Goal: Transaction & Acquisition: Obtain resource

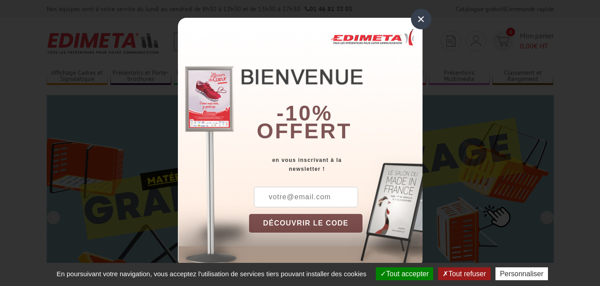
click at [420, 20] on div "×" at bounding box center [421, 19] width 20 height 20
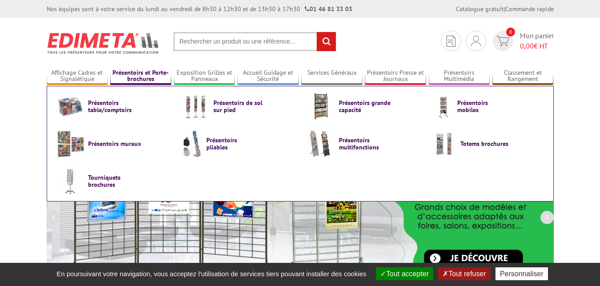
click at [141, 74] on link "Présentoirs et Porte-brochures" at bounding box center [140, 76] width 61 height 15
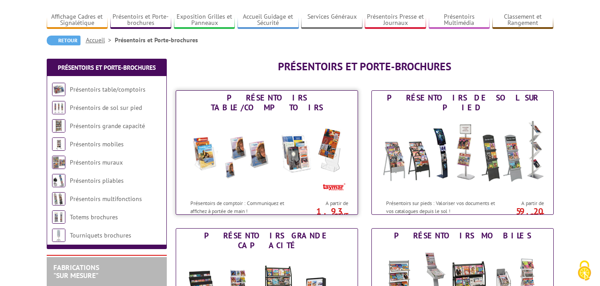
scroll to position [91, 0]
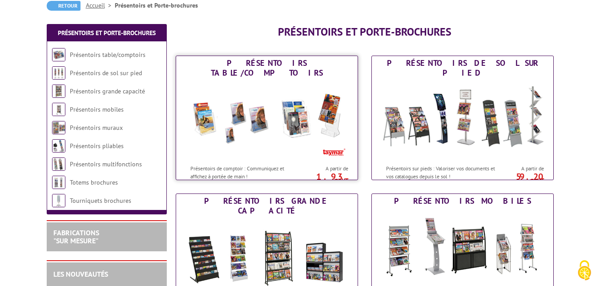
click at [295, 111] on img at bounding box center [267, 120] width 165 height 80
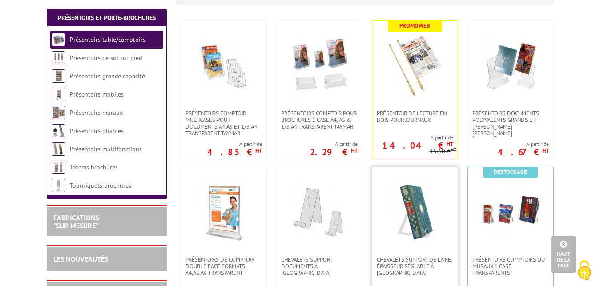
scroll to position [136, 0]
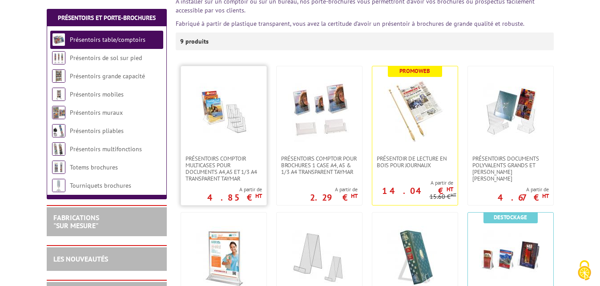
click at [233, 128] on img at bounding box center [224, 111] width 62 height 62
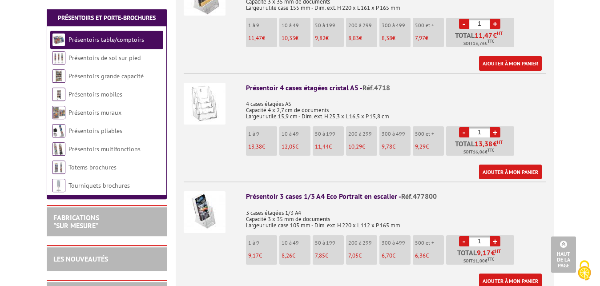
scroll to position [771, 0]
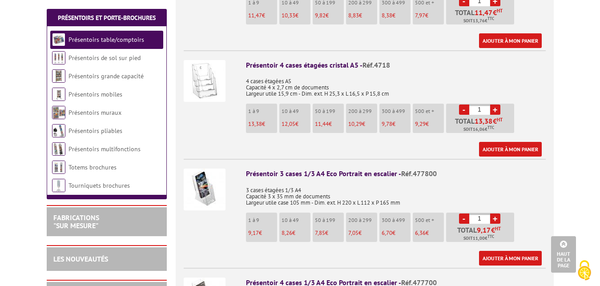
click at [355, 181] on p "3 cases étagées 1/3 A4 Capacité 3 x 35 mm de documents Largeur utile case 105 m…" at bounding box center [396, 193] width 300 height 25
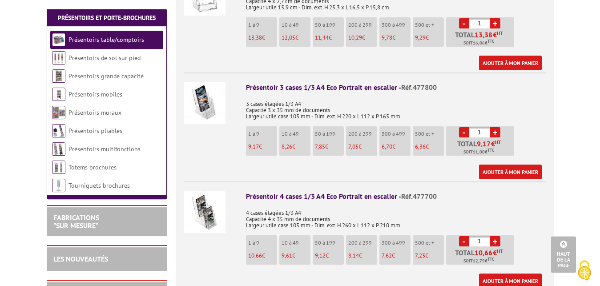
scroll to position [862, 0]
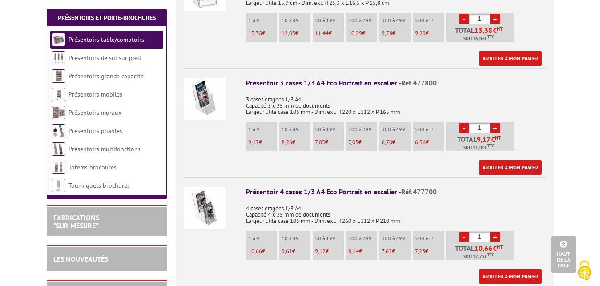
click at [385, 199] on p "4 cases étagées 1/3 A4 Capacité 4 x 35 mm de documents Largeur utile case 105 m…" at bounding box center [396, 211] width 300 height 25
click at [312, 199] on p "4 cases étagées 1/3 A4 Capacité 4 x 35 mm de documents Largeur utile case 105 m…" at bounding box center [396, 211] width 300 height 25
click at [395, 199] on p "4 cases étagées 1/3 A4 Capacité 4 x 35 mm de documents Largeur utile case 105 m…" at bounding box center [396, 211] width 300 height 25
click at [255, 236] on li "1 à 9 10,66 €" at bounding box center [261, 245] width 31 height 29
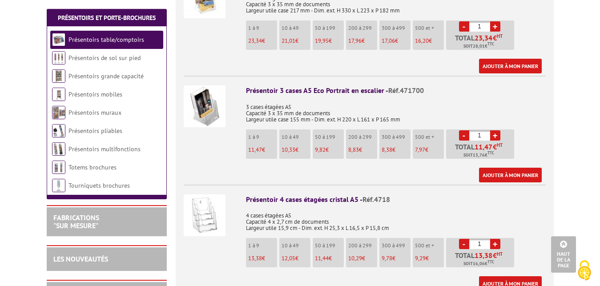
scroll to position [635, 0]
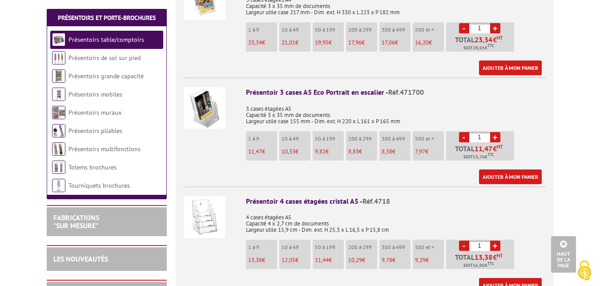
click at [329, 100] on p "3 cases étagées A5 Capacité 3 x 35 mm de documents Largeur utile case 155 mm - …" at bounding box center [396, 112] width 300 height 25
click at [323, 100] on p "3 cases étagées A5 Capacité 3 x 35 mm de documents Largeur utile case 155 mm - …" at bounding box center [396, 112] width 300 height 25
drag, startPoint x: 288, startPoint y: 212, endPoint x: 262, endPoint y: 214, distance: 26.3
click at [288, 212] on p "4 cases étagées A5 Capacité 4 x 2,7 cm de documents Largeur utile 15,9 cm - Dim…" at bounding box center [396, 220] width 300 height 25
click at [299, 212] on p "4 cases étagées A5 Capacité 4 x 2,7 cm de documents Largeur utile 15,9 cm - Dim…" at bounding box center [396, 220] width 300 height 25
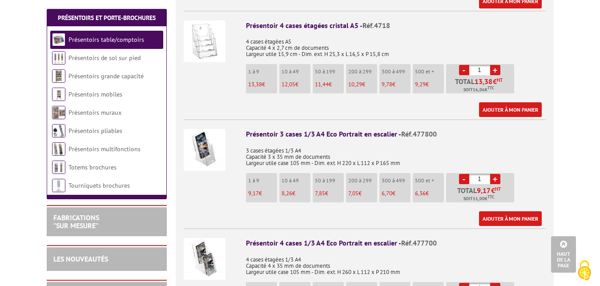
scroll to position [817, 0]
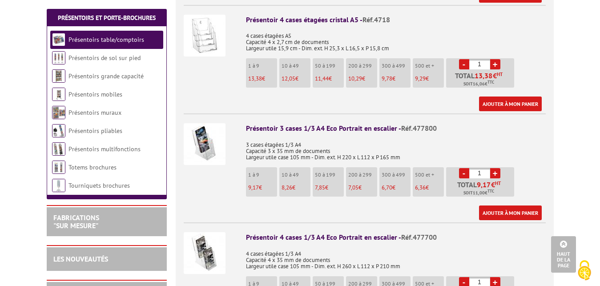
click at [326, 136] on p "3 cases étagées 1/3 A4 Capacité 3 x 35 mm de documents Largeur utile case 105 m…" at bounding box center [396, 148] width 300 height 25
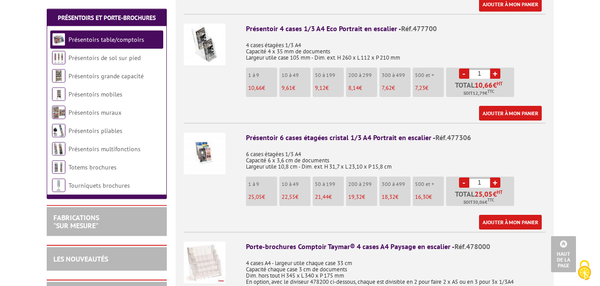
scroll to position [953, 0]
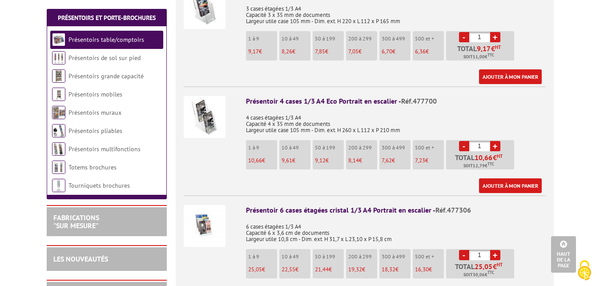
click at [317, 109] on p "4 cases étagées 1/3 A4 Capacité 4 x 35 mm de documents Largeur utile case 105 m…" at bounding box center [396, 121] width 300 height 25
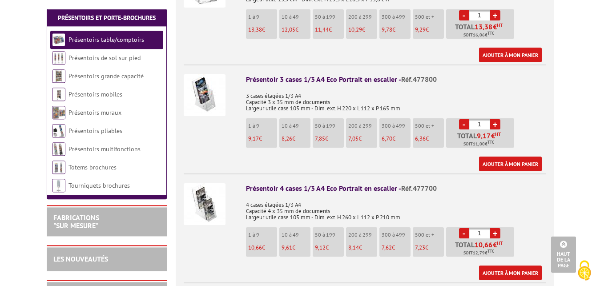
scroll to position [862, 0]
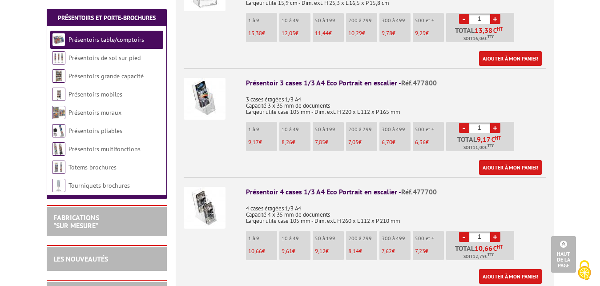
click at [353, 90] on p "3 cases étagées 1/3 A4 Capacité 3 x 35 mm de documents Largeur utile case 105 m…" at bounding box center [396, 102] width 300 height 25
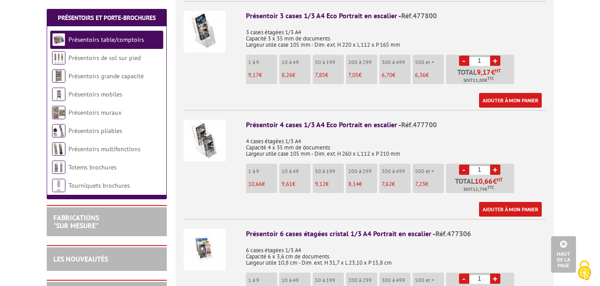
scroll to position [953, 0]
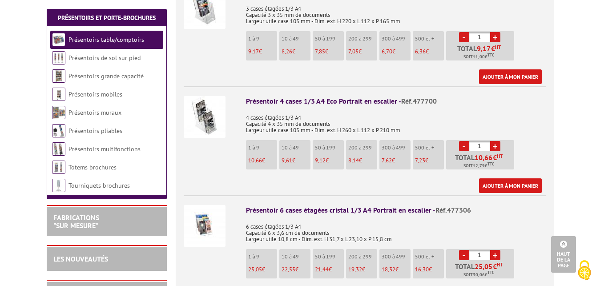
click at [495, 141] on link "+" at bounding box center [495, 146] width 10 height 10
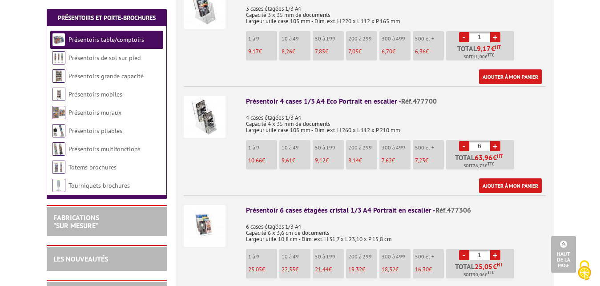
click at [466, 141] on link "-" at bounding box center [464, 146] width 10 height 10
click at [498, 141] on link "+" at bounding box center [495, 146] width 10 height 10
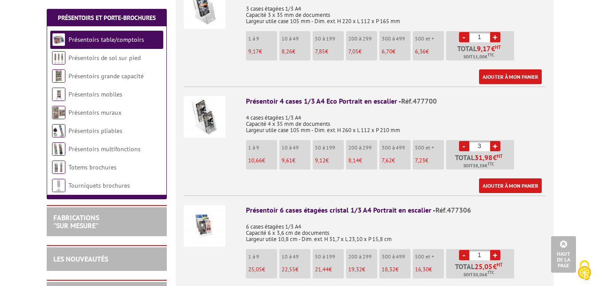
click at [498, 141] on link "+" at bounding box center [495, 146] width 10 height 10
type input "4"
click at [406, 218] on p "6 cases étagées 1/3 A4 Capacité 6 x 3,6 cm de documents Largeur utile 10,8 cm -…" at bounding box center [396, 230] width 300 height 25
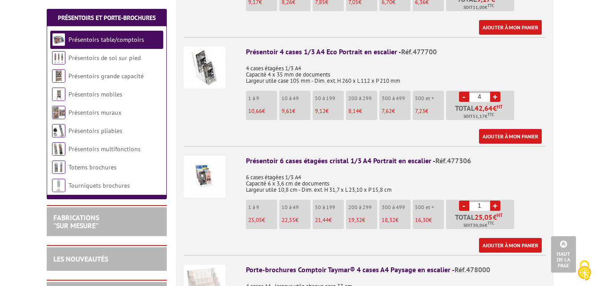
scroll to position [908, 0]
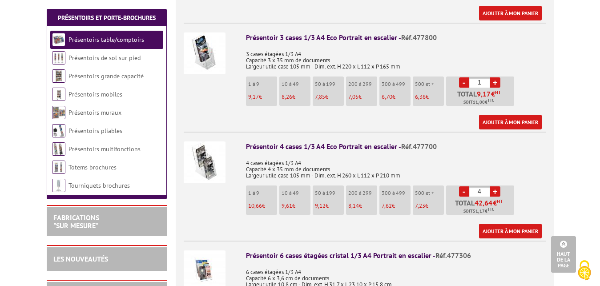
click at [496, 77] on link "+" at bounding box center [495, 82] width 10 height 10
click at [464, 77] on link "-" at bounding box center [464, 82] width 10 height 10
type input "3"
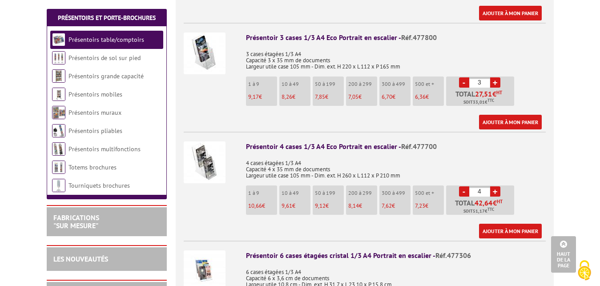
click at [463, 186] on link "-" at bounding box center [464, 191] width 10 height 10
type input "3"
click at [459, 154] on p "4 cases étagées 1/3 A4 Capacité 4 x 35 mm de documents Largeur utile case 105 m…" at bounding box center [396, 166] width 300 height 25
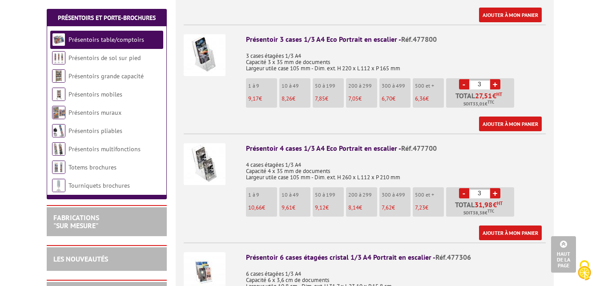
scroll to position [862, 0]
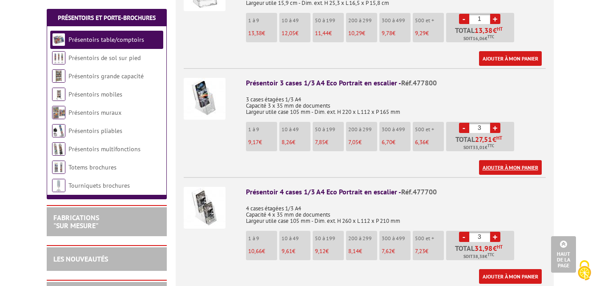
click at [520, 160] on link "Ajouter à mon panier" at bounding box center [510, 167] width 63 height 15
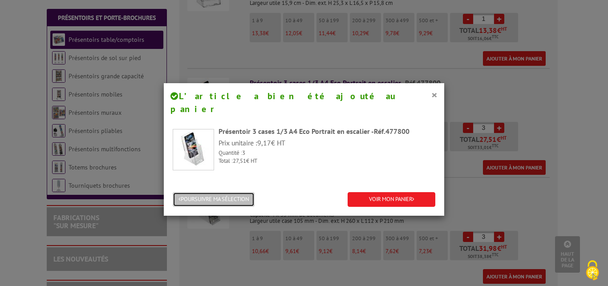
click at [200, 192] on button "POURSUIVRE MA SÉLECTION" at bounding box center [214, 199] width 82 height 15
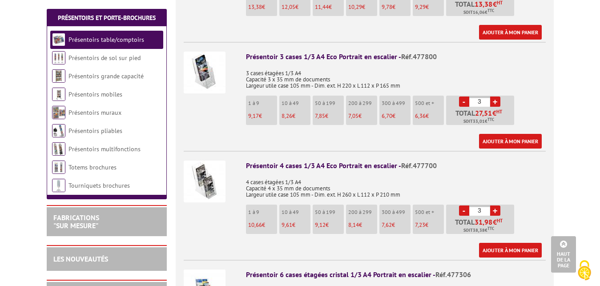
scroll to position [953, 0]
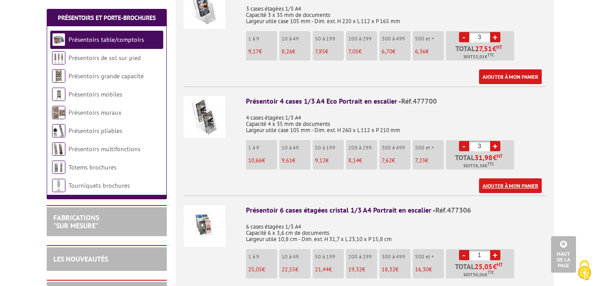
click at [501, 178] on link "Ajouter à mon panier" at bounding box center [510, 185] width 63 height 15
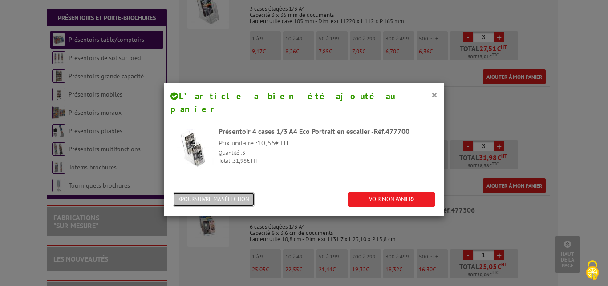
click at [205, 192] on button "POURSUIVRE MA SÉLECTION" at bounding box center [214, 199] width 82 height 15
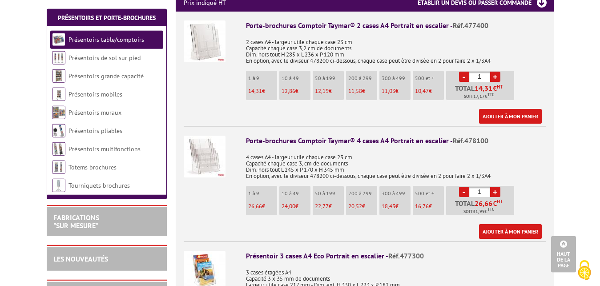
scroll to position [318, 0]
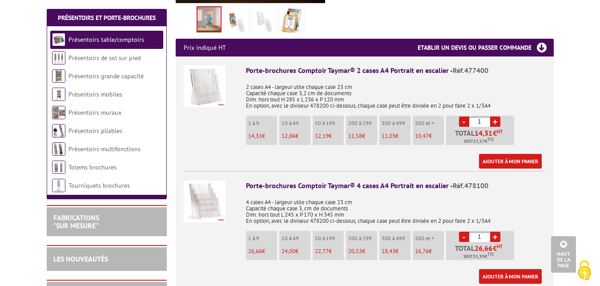
click at [464, 117] on link "-" at bounding box center [464, 122] width 10 height 10
drag, startPoint x: 464, startPoint y: 111, endPoint x: 481, endPoint y: 109, distance: 17.0
click at [464, 117] on link "-" at bounding box center [464, 122] width 10 height 10
drag, startPoint x: 485, startPoint y: 109, endPoint x: 470, endPoint y: 111, distance: 15.2
click at [470, 117] on input "1" at bounding box center [479, 122] width 21 height 10
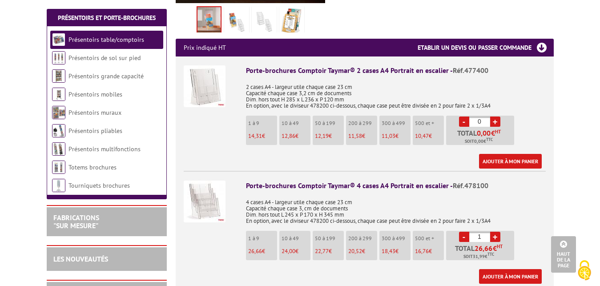
type input "0"
click at [526, 181] on div "Porte-brochures Comptoir Taymar® 4 cases A4 Portrait en escalier - Réf.478100" at bounding box center [396, 186] width 300 height 10
drag, startPoint x: 484, startPoint y: 223, endPoint x: 473, endPoint y: 224, distance: 10.7
click at [473, 232] on input "1" at bounding box center [479, 237] width 21 height 10
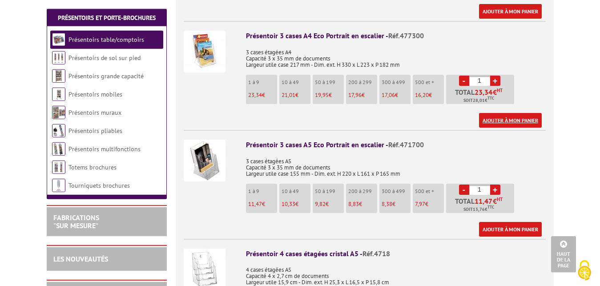
scroll to position [635, 0]
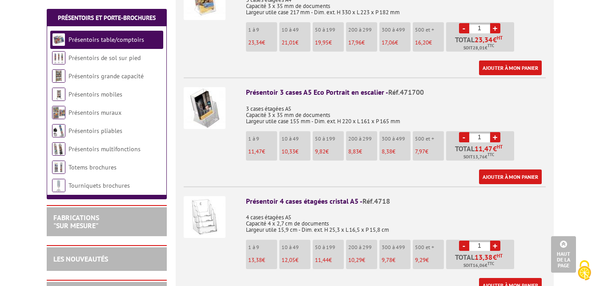
type input "0"
drag, startPoint x: 480, startPoint y: 126, endPoint x: 472, endPoint y: 127, distance: 7.6
click at [472, 132] on input "1" at bounding box center [479, 137] width 21 height 10
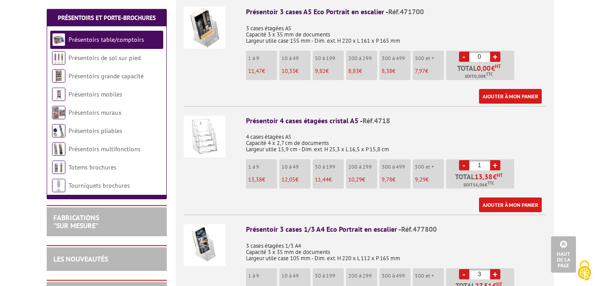
scroll to position [726, 0]
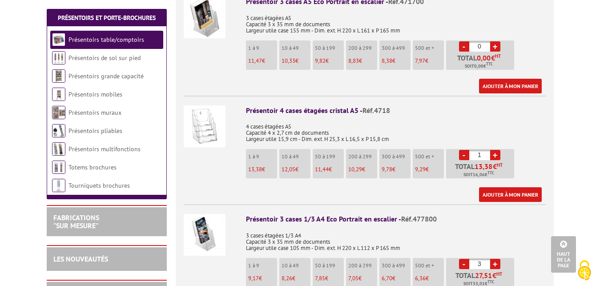
type input "0"
drag, startPoint x: 486, startPoint y: 141, endPoint x: 464, endPoint y: 144, distance: 22.4
click at [469, 150] on input "1" at bounding box center [479, 155] width 21 height 10
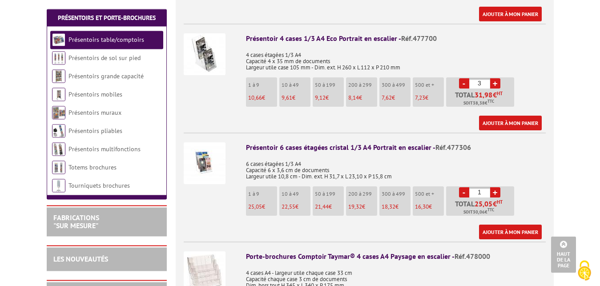
scroll to position [1044, 0]
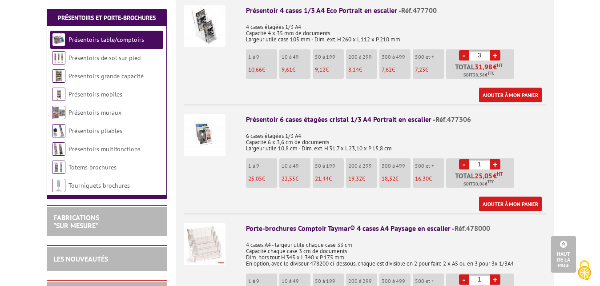
type input "0"
drag, startPoint x: 485, startPoint y: 157, endPoint x: 467, endPoint y: 155, distance: 18.3
click at [469, 159] on input "1" at bounding box center [479, 164] width 21 height 10
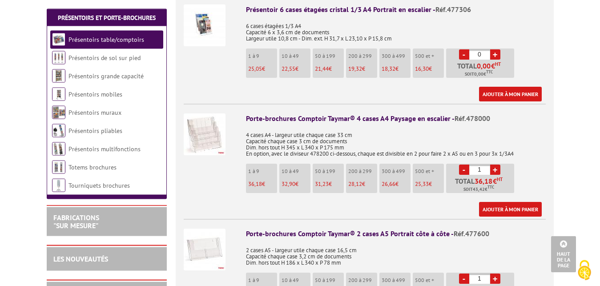
scroll to position [1180, 0]
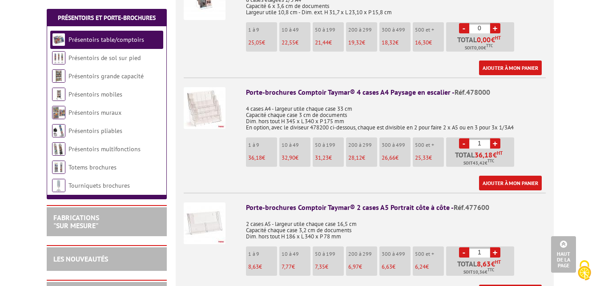
type input "0"
drag, startPoint x: 484, startPoint y: 133, endPoint x: 468, endPoint y: 133, distance: 15.1
click at [469, 138] on input "0" at bounding box center [479, 143] width 21 height 10
type input "0"
drag, startPoint x: 484, startPoint y: 240, endPoint x: 462, endPoint y: 238, distance: 22.4
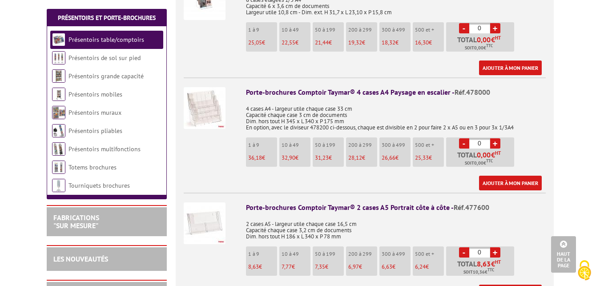
click at [469, 247] on input "0" at bounding box center [479, 252] width 21 height 10
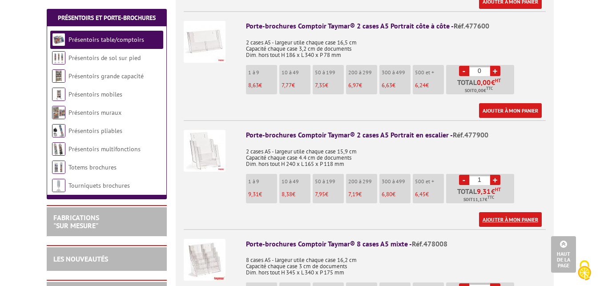
scroll to position [1497, 0]
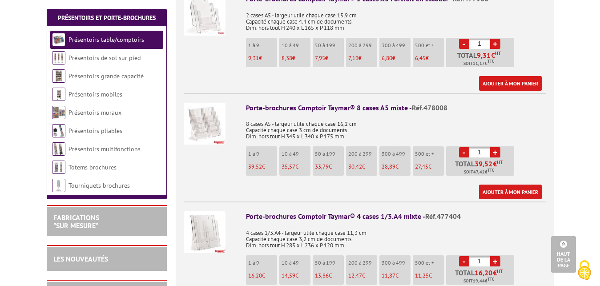
type input "0"
drag, startPoint x: 484, startPoint y: 141, endPoint x: 471, endPoint y: 141, distance: 13.3
click at [471, 147] on input "1" at bounding box center [479, 152] width 21 height 10
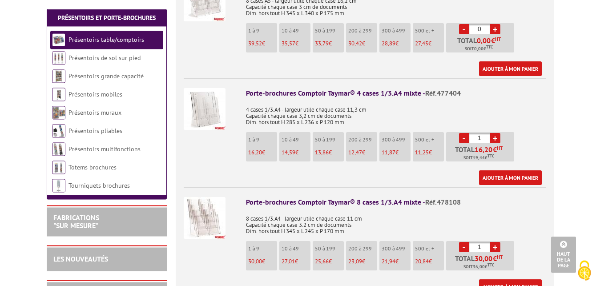
scroll to position [1634, 0]
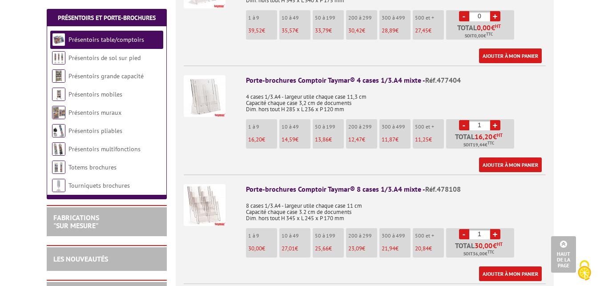
type input "0"
drag, startPoint x: 490, startPoint y: 117, endPoint x: 468, endPoint y: 116, distance: 22.3
click at [468, 119] on li "- 1 + Total 16,20 € HT Soit 19,44 € TTC" at bounding box center [480, 133] width 68 height 29
type input "0"
drag, startPoint x: 484, startPoint y: 220, endPoint x: 477, endPoint y: 218, distance: 7.5
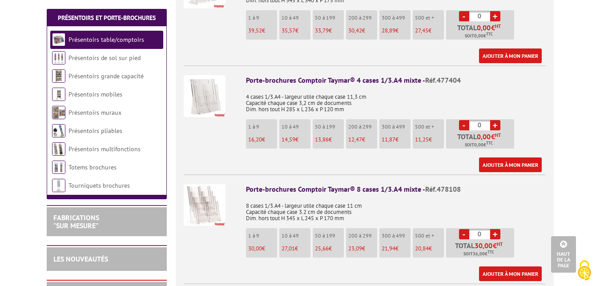
click at [469, 229] on input "0" at bounding box center [479, 234] width 21 height 10
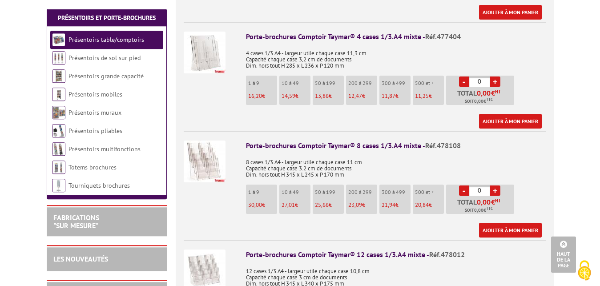
scroll to position [1770, 0]
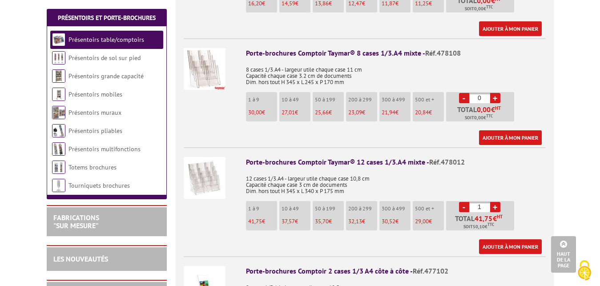
type input "0"
drag, startPoint x: 484, startPoint y: 199, endPoint x: 471, endPoint y: 199, distance: 12.5
click at [471, 202] on input "0" at bounding box center [479, 207] width 21 height 10
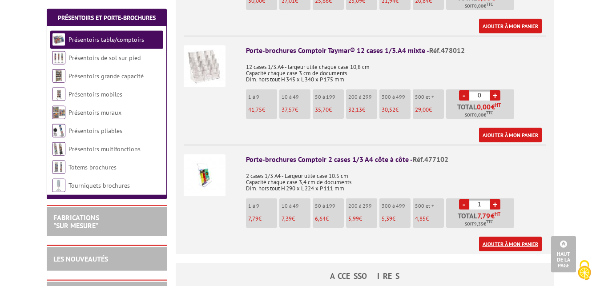
scroll to position [1906, 0]
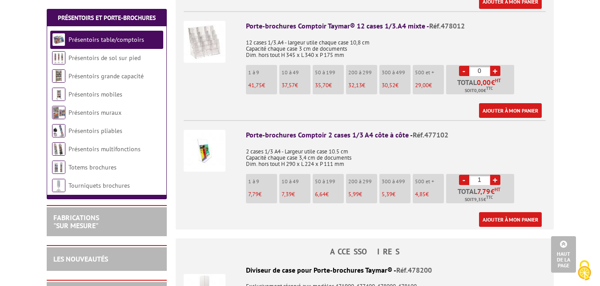
type input "0"
drag, startPoint x: 486, startPoint y: 168, endPoint x: 472, endPoint y: 169, distance: 14.3
click at [472, 175] on input "1" at bounding box center [479, 180] width 21 height 10
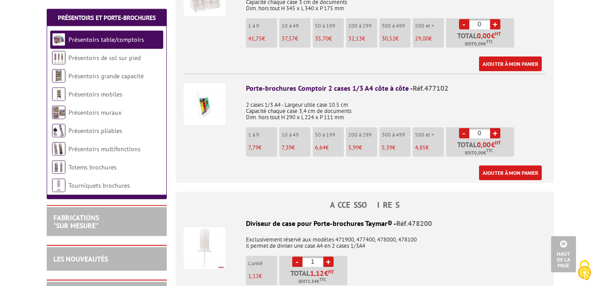
scroll to position [2042, 0]
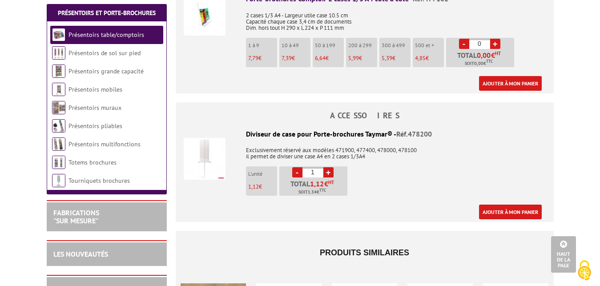
type input "0"
drag, startPoint x: 318, startPoint y: 162, endPoint x: 288, endPoint y: 160, distance: 29.9
click at [303, 167] on input "1" at bounding box center [313, 172] width 21 height 10
type input "0"
click at [422, 168] on div "Diviseur de case pour Porte-brochures Taymar® - Réf.478200 Exclusivement réserv…" at bounding box center [365, 174] width 362 height 91
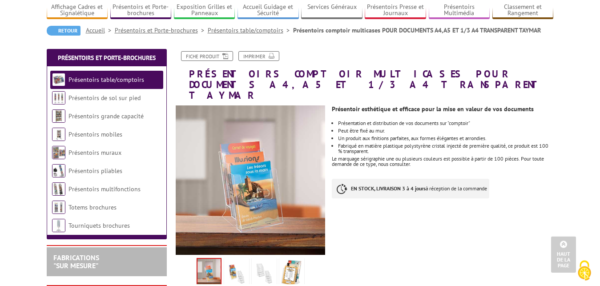
scroll to position [0, 0]
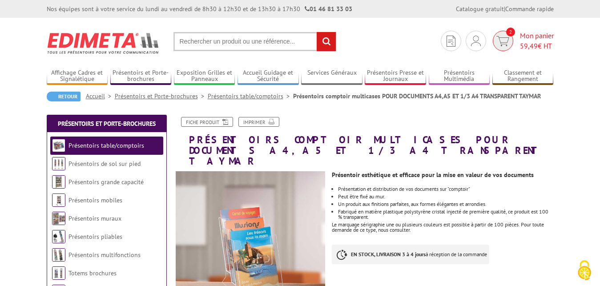
click at [504, 35] on span "2" at bounding box center [503, 41] width 20 height 20
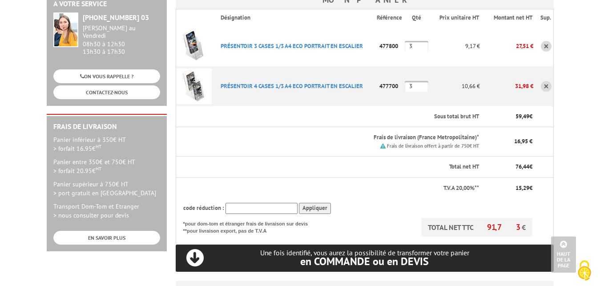
scroll to position [136, 0]
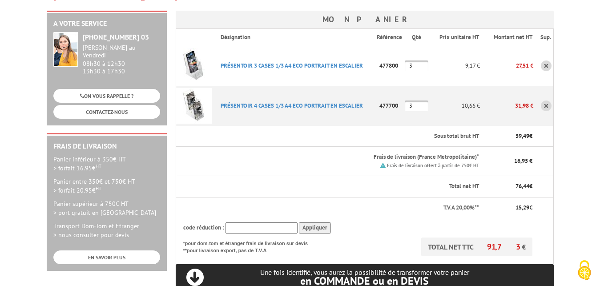
click at [549, 218] on th at bounding box center [543, 228] width 20 height 20
click at [550, 218] on th at bounding box center [543, 228] width 20 height 20
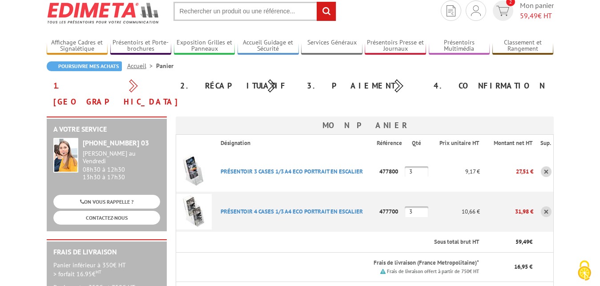
scroll to position [0, 0]
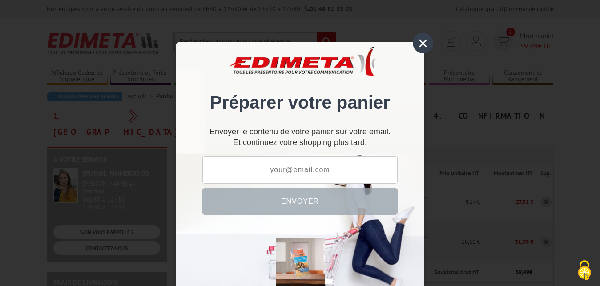
click at [420, 40] on div "×" at bounding box center [423, 43] width 20 height 20
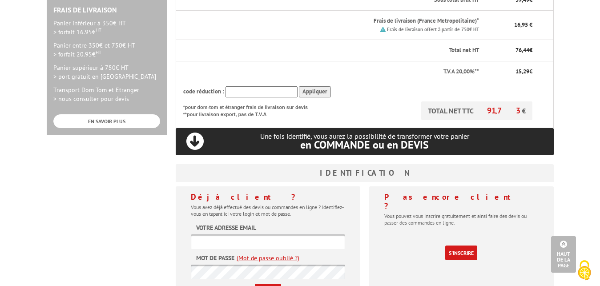
scroll to position [318, 0]
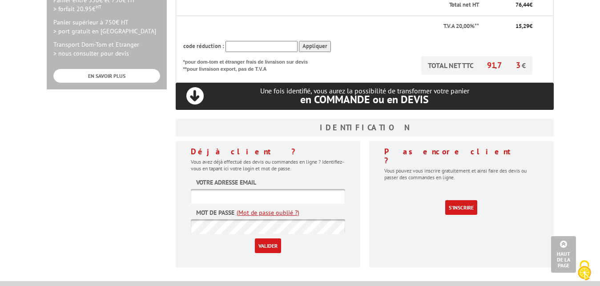
click at [277, 189] on input "text" at bounding box center [268, 196] width 154 height 15
type input "a"
type input "anpaa26@anpaa.asso.fr"
click at [268, 238] on input "Valider" at bounding box center [268, 245] width 26 height 15
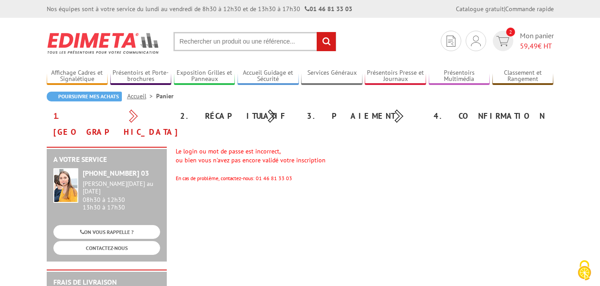
click at [323, 172] on div "A votre service [PHONE_NUMBER] 03 [PERSON_NAME][DATE] au [DATE] 08h30 à 12h30 1…" at bounding box center [300, 281] width 516 height 269
click at [226, 156] on div "Le login ou mot de passe est incorrect, ou bien vous n'avez pas encore validé v…" at bounding box center [365, 165] width 378 height 36
click at [315, 157] on div "Le login ou mot de passe est incorrect, ou bien vous n'avez pas encore validé v…" at bounding box center [365, 165] width 378 height 36
click at [503, 36] on img at bounding box center [502, 41] width 13 height 10
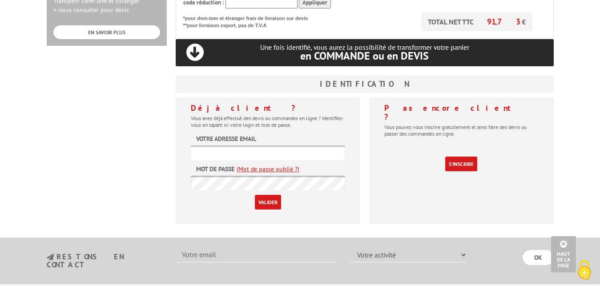
scroll to position [363, 0]
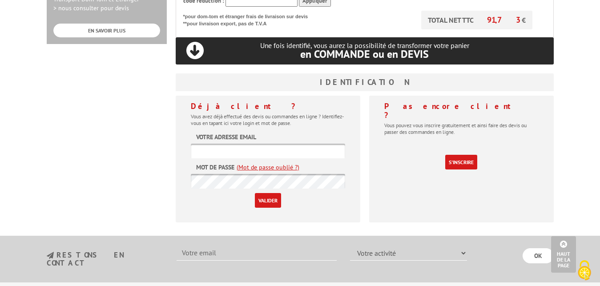
click at [258, 144] on input "text" at bounding box center [268, 151] width 154 height 15
type input "anpaa26@anpaa.asso.fr"
click at [274, 163] on link "(Mot de passe oublié ?)" at bounding box center [268, 167] width 63 height 9
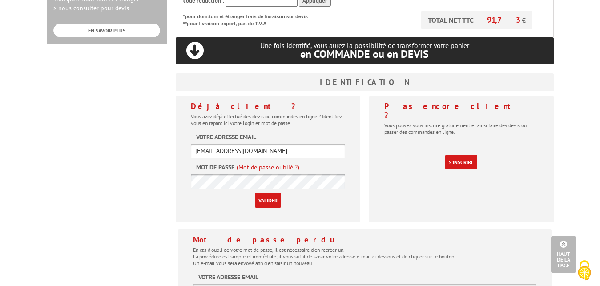
scroll to position [454, 0]
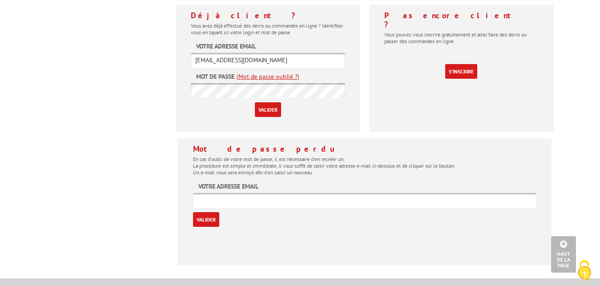
click at [258, 193] on input "text" at bounding box center [364, 200] width 343 height 15
type input "anpaa26@anpaa.asso.fr"
click at [207, 212] on input "Valider" at bounding box center [206, 219] width 26 height 15
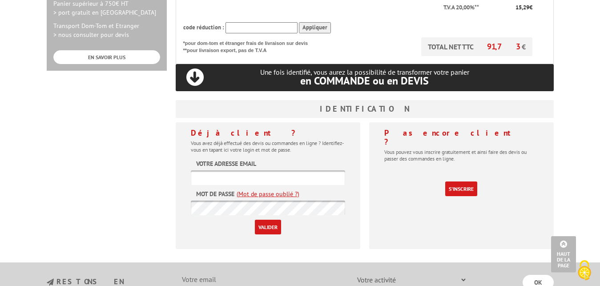
scroll to position [318, 0]
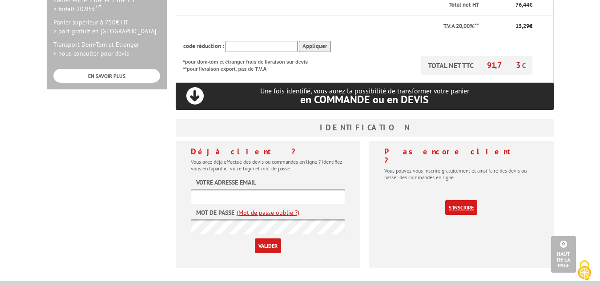
click at [468, 200] on link "S'inscrire" at bounding box center [461, 207] width 32 height 15
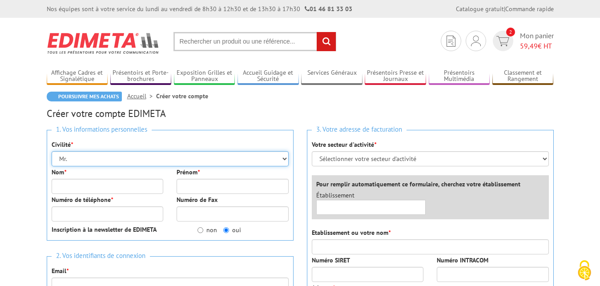
select select "Mme."
click option "Mme." at bounding box center [0, 0] width 0 height 0
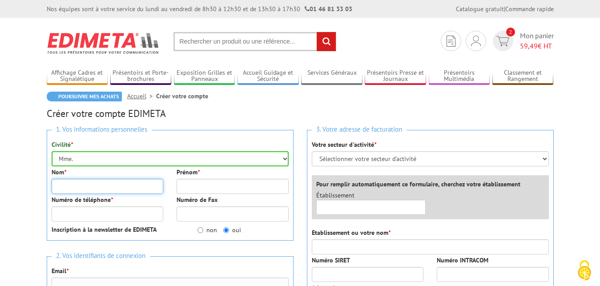
click at [75, 187] on input "Nom *" at bounding box center [108, 186] width 112 height 15
type input "VAST"
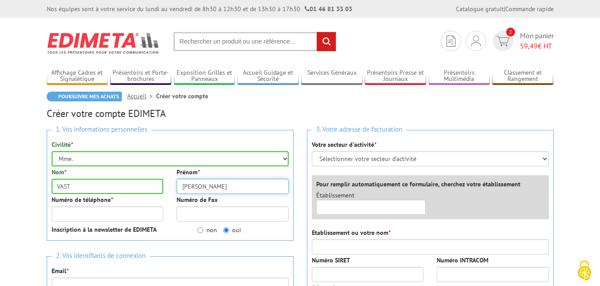
type input "Lise"
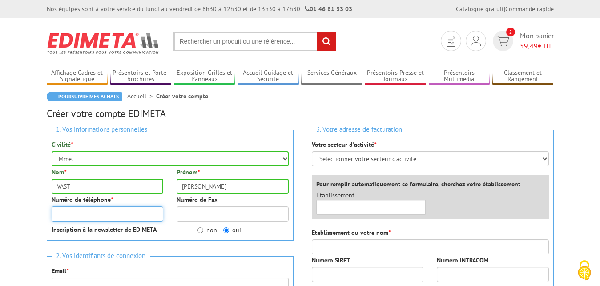
click at [62, 217] on input "Numéro de téléphone *" at bounding box center [108, 213] width 112 height 15
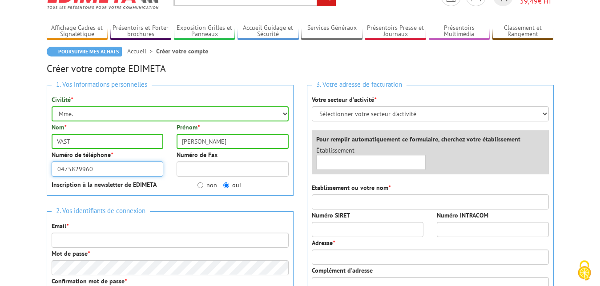
scroll to position [45, 0]
type input "0475829960"
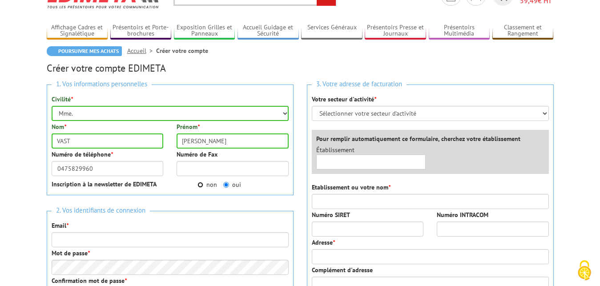
click at [199, 186] on input "non" at bounding box center [201, 185] width 6 height 6
radio input "true"
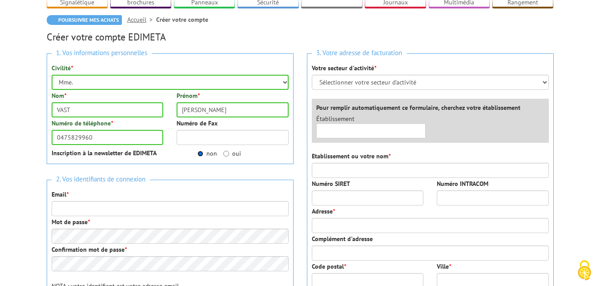
scroll to position [91, 0]
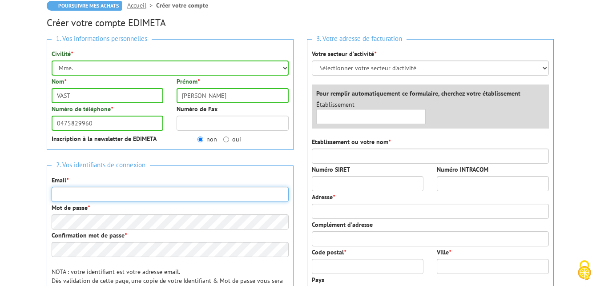
click at [121, 194] on input "Email *" at bounding box center [170, 194] width 237 height 15
type input "prevention26@addictions-france.org"
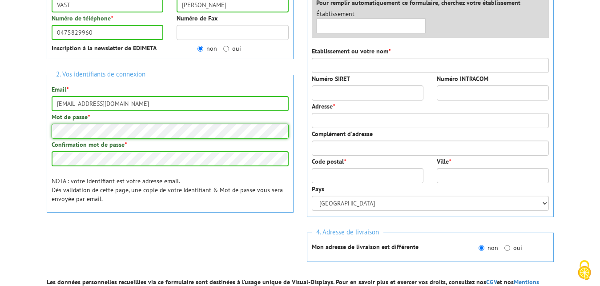
scroll to position [227, 0]
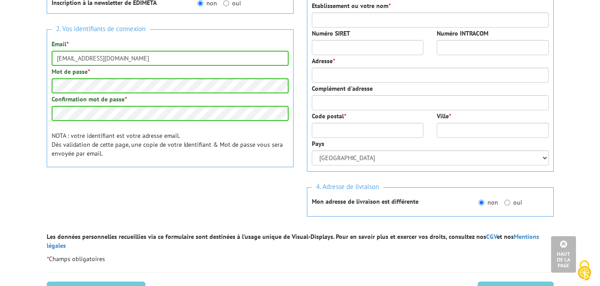
click at [111, 153] on p "NOTA : votre identifiant est votre adresse email. Dès validation de cette page,…" at bounding box center [170, 144] width 237 height 27
click at [161, 156] on p "NOTA : votre identifiant est votre adresse email. Dès validation de cette page,…" at bounding box center [170, 144] width 237 height 27
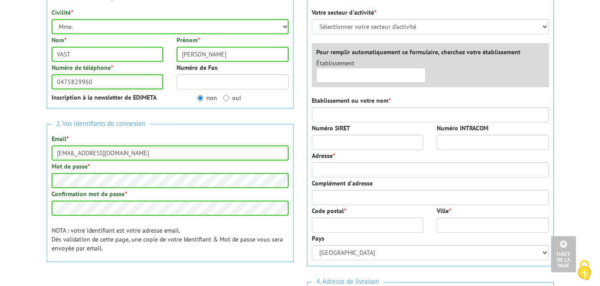
scroll to position [45, 0]
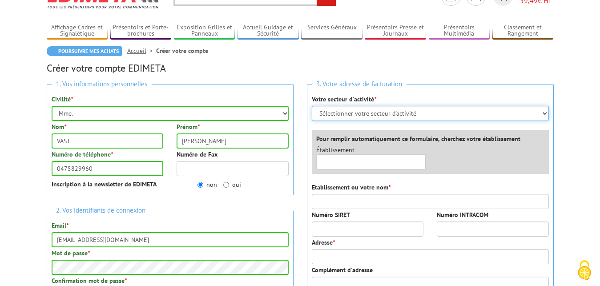
click at [312, 106] on select "Sélectionner votre secteur d'activité Administrations et collectivités Magasins…" at bounding box center [430, 113] width 237 height 15
select select "878"
click option "Entreprises du secteur privé" at bounding box center [0, 0] width 0 height 0
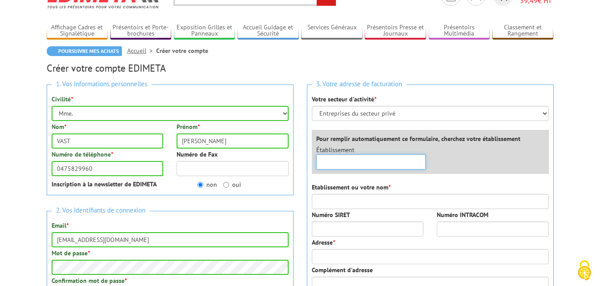
click at [384, 163] on input "text" at bounding box center [371, 161] width 110 height 15
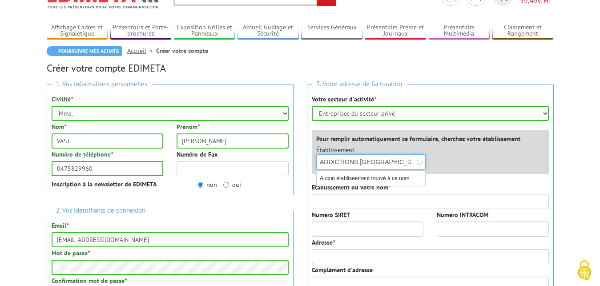
type input "ADDICTIONS FRANCE"
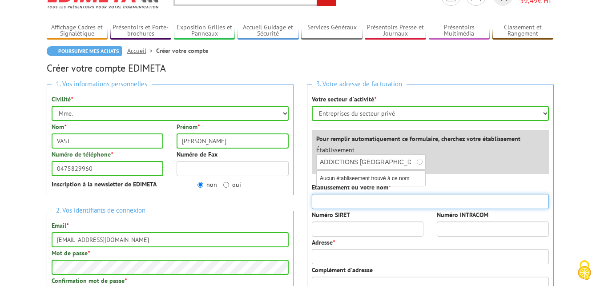
click at [385, 202] on input "Etablissement ou votre nom *" at bounding box center [430, 201] width 237 height 15
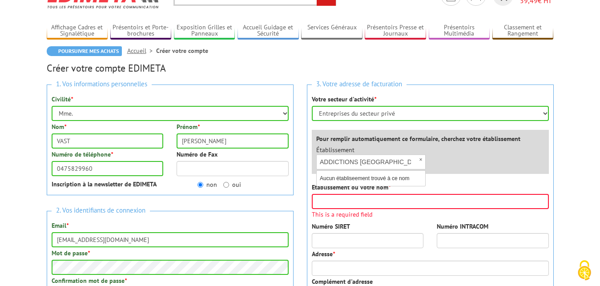
click at [390, 148] on div "Établissement × ADDICTIONS FRANCE Aucun établiseement trouvé à ce nom" at bounding box center [371, 157] width 123 height 24
click at [456, 153] on div "Établissement × ADDICTIONS FRANCE Aucun établiseement trouvé à ce nom" at bounding box center [433, 159] width 246 height 28
click at [397, 159] on input "ADDICTIONS FRANCE" at bounding box center [371, 161] width 110 height 15
drag, startPoint x: 396, startPoint y: 160, endPoint x: 288, endPoint y: 165, distance: 108.6
click at [316, 165] on input "ADDICTIONS FRANCE" at bounding box center [371, 161] width 110 height 15
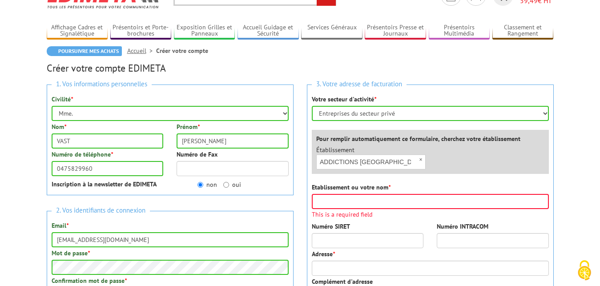
click at [463, 157] on div "Établissement × ADDICTIONS FRANCE Aucun établiseement trouvé à ce nom" at bounding box center [433, 159] width 246 height 28
click at [407, 196] on input "Etablissement ou votre nom *" at bounding box center [430, 201] width 237 height 15
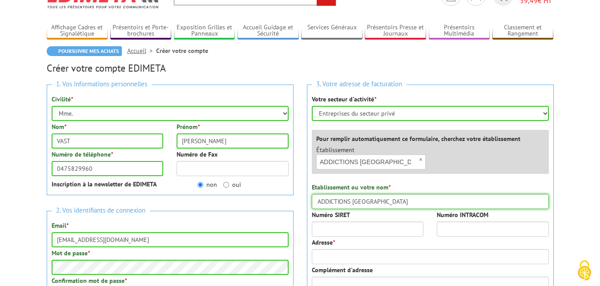
type input "ADDICTIONS FRANCE"
click at [399, 226] on input "Numéro SIRET" at bounding box center [368, 229] width 112 height 15
type input "77566008703678"
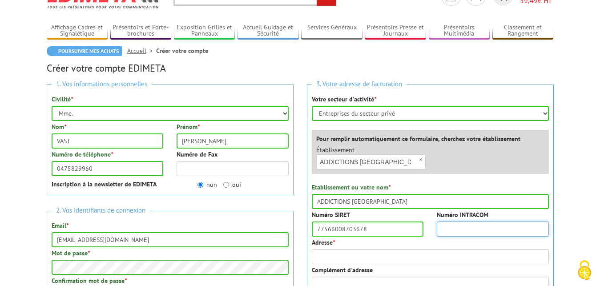
click at [490, 233] on input "Numéro INTRACOM" at bounding box center [493, 229] width 112 height 15
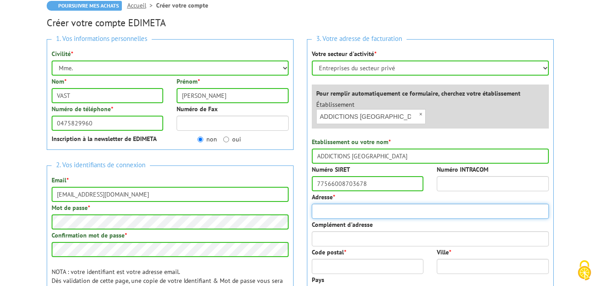
click at [440, 214] on input "Adresse *" at bounding box center [430, 211] width 237 height 15
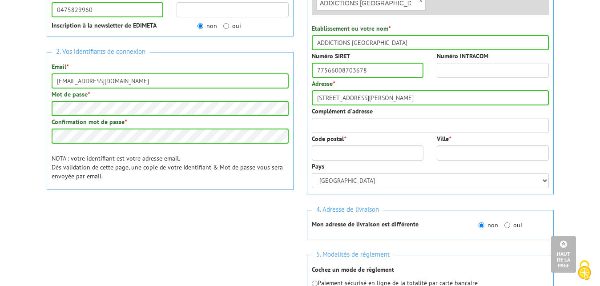
scroll to position [197, 0]
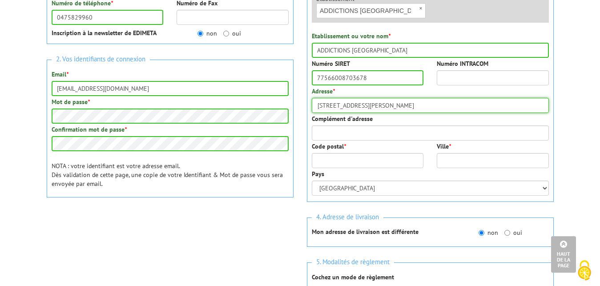
drag, startPoint x: 375, startPoint y: 105, endPoint x: 327, endPoint y: 106, distance: 48.1
click at [327, 106] on input "9 RUE Henri Baru" at bounding box center [430, 105] width 237 height 15
type input "[STREET_ADDRESS][PERSON_NAME]"
click at [347, 160] on input "Code postal *" at bounding box center [368, 160] width 112 height 15
type input "26000"
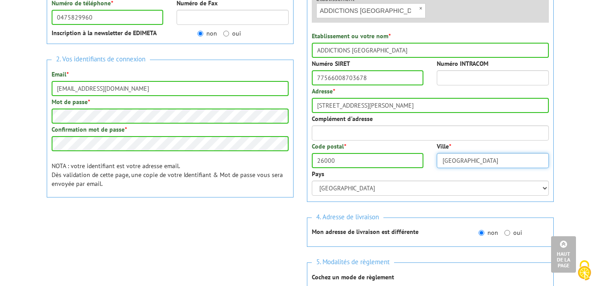
type input "[GEOGRAPHIC_DATA]"
click at [409, 216] on h3 "4. Adresse de livraison" at bounding box center [430, 217] width 237 height 12
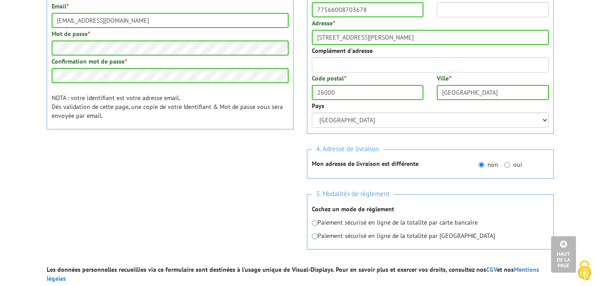
scroll to position [287, 0]
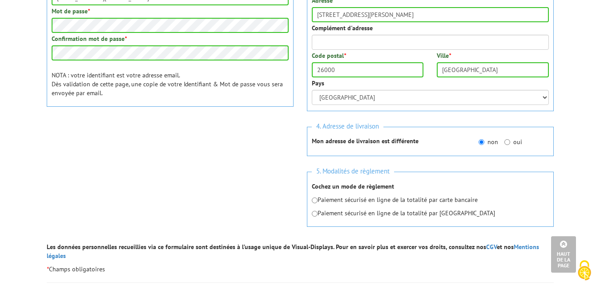
click at [494, 216] on p "Paiement sécurisé en ligne de la totalité par Paypal" at bounding box center [430, 213] width 237 height 9
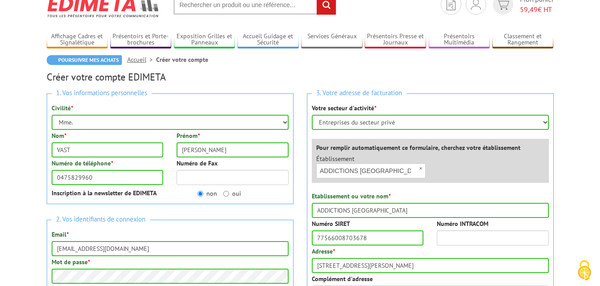
scroll to position [15, 0]
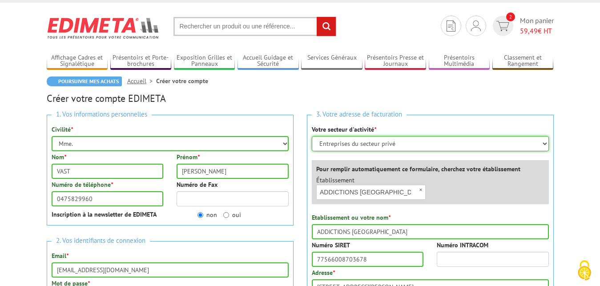
click at [312, 136] on select "Sélectionner votre secteur d'activité Administrations et collectivités Magasins…" at bounding box center [430, 143] width 237 height 15
click at [546, 143] on select "Sélectionner votre secteur d'activité Administrations et collectivités Magasins…" at bounding box center [430, 143] width 237 height 15
click at [366, 174] on div "Pour remplir automatiquement ce formulaire, cherchez votre établissement Établi…" at bounding box center [430, 182] width 237 height 44
click at [420, 177] on div "Établissement × ADDICTIONS FRANCE Aucun établiseement trouvé à ce nom" at bounding box center [371, 188] width 123 height 24
click at [501, 183] on div "Établissement × ADDICTIONS FRANCE Aucun établiseement trouvé à ce nom" at bounding box center [433, 190] width 246 height 28
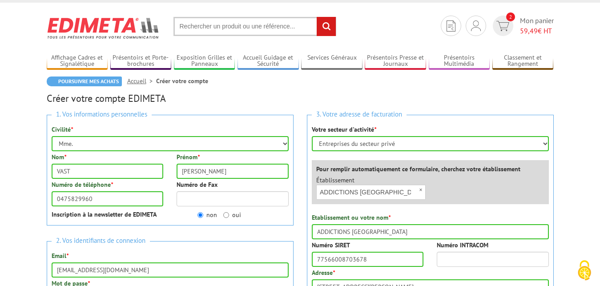
scroll to position [61, 0]
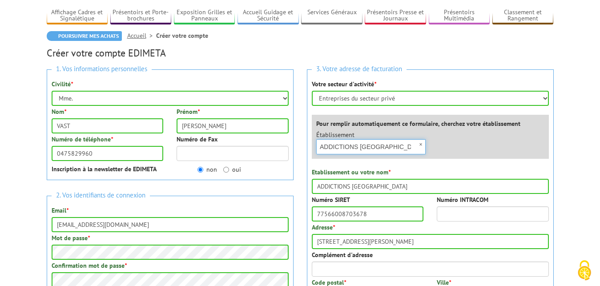
click at [388, 146] on input "ADDICTIONS [GEOGRAPHIC_DATA]" at bounding box center [371, 146] width 110 height 15
click at [401, 187] on input "ADDICTIONS [GEOGRAPHIC_DATA]" at bounding box center [430, 186] width 237 height 15
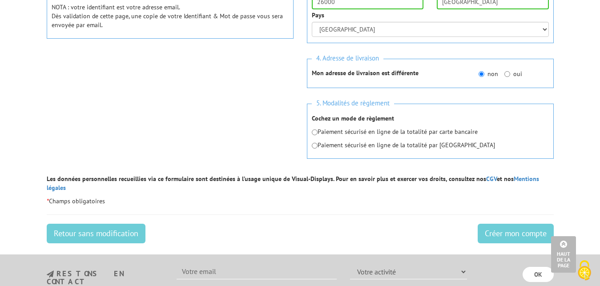
scroll to position [378, 0]
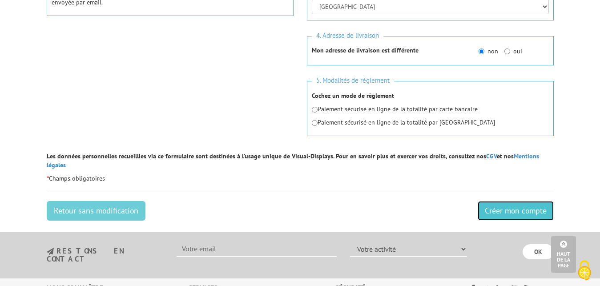
click at [511, 204] on input "Créer mon compte" at bounding box center [516, 211] width 76 height 20
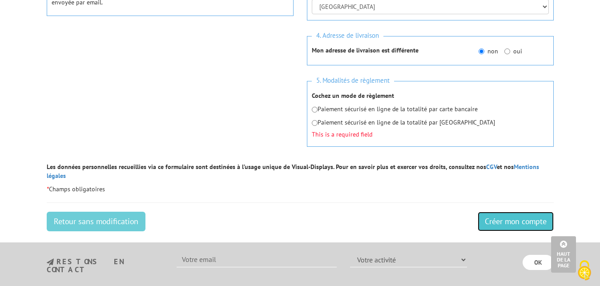
scroll to position [114, 0]
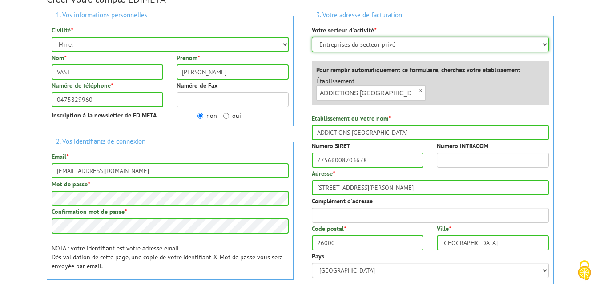
click at [312, 37] on select "Sélectionner votre secteur d'activité Administrations et collectivités Magasins…" at bounding box center [430, 44] width 237 height 15
click option "Entreprises du secteur privé" at bounding box center [0, 0] width 0 height 0
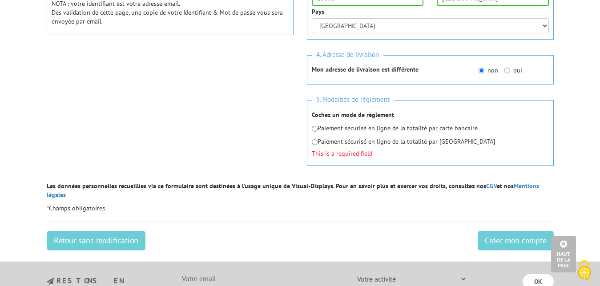
scroll to position [363, 0]
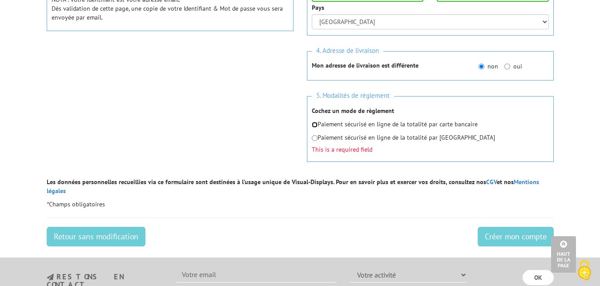
click at [315, 123] on input "radio" at bounding box center [315, 125] width 6 height 6
radio input "true"
click at [504, 227] on input "Créer mon compte" at bounding box center [516, 237] width 76 height 20
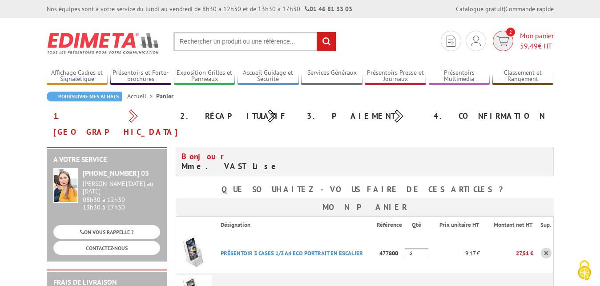
click at [510, 40] on span "2" at bounding box center [503, 41] width 20 height 20
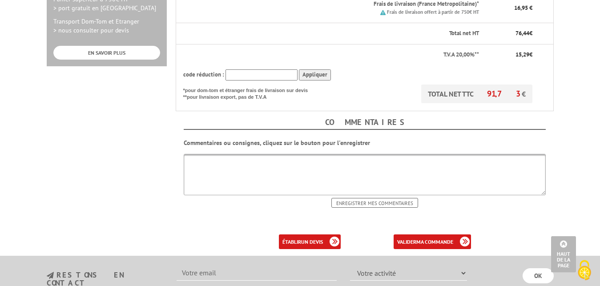
scroll to position [363, 0]
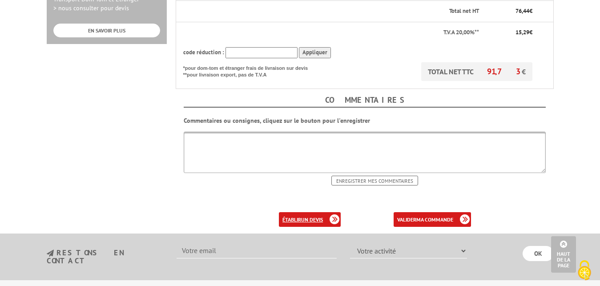
click at [290, 212] on link "établir un devis" at bounding box center [310, 219] width 62 height 15
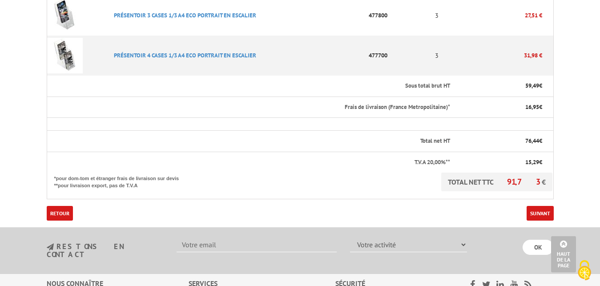
scroll to position [227, 0]
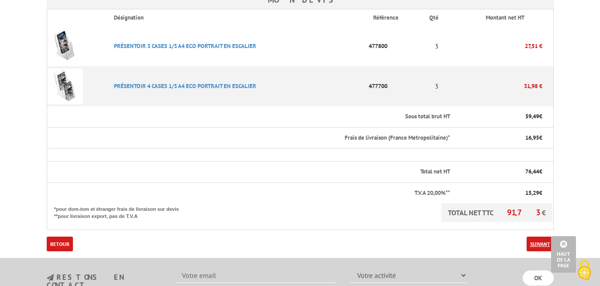
click at [536, 242] on link "Suivant" at bounding box center [540, 244] width 27 height 15
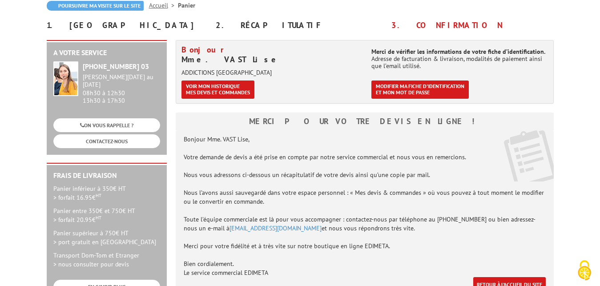
scroll to position [136, 0]
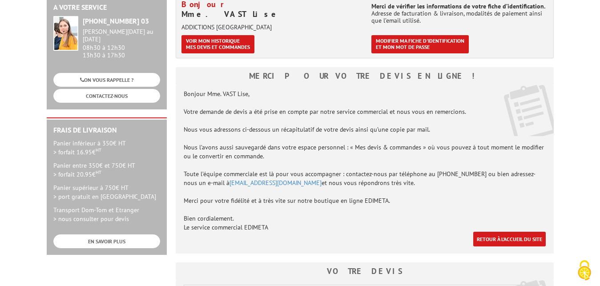
click at [461, 127] on div "Bonjour Mme. VAST [PERSON_NAME], [PERSON_NAME] demande de devis a été prise en …" at bounding box center [365, 169] width 378 height 169
click at [336, 139] on div "Bonjour Mme. VAST [PERSON_NAME], [PERSON_NAME] demande de devis a été prise en …" at bounding box center [365, 169] width 378 height 169
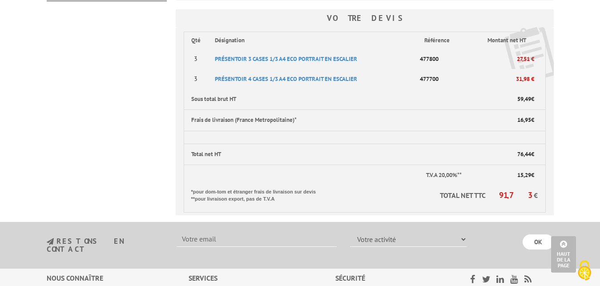
scroll to position [408, 0]
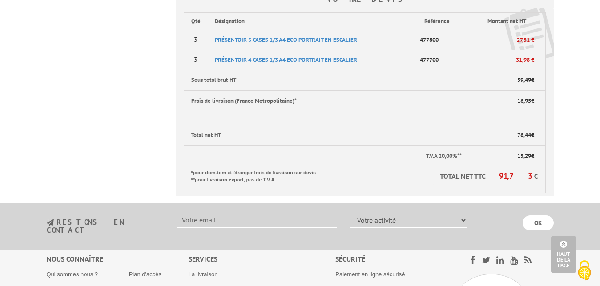
click at [375, 183] on th "TOTAL NET TTC 91,73 € *pour dom-tom et étranger frais de livraison sur devis **…" at bounding box center [365, 180] width 362 height 27
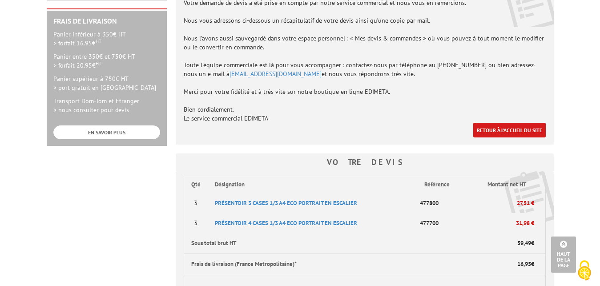
scroll to position [227, 0]
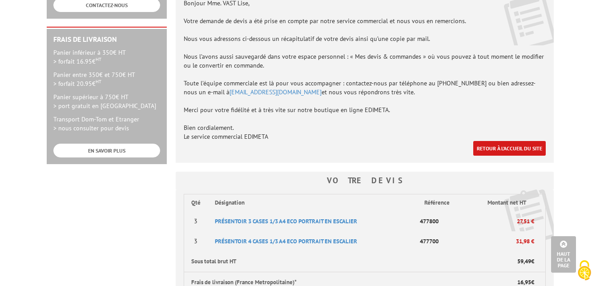
click at [574, 160] on body "Nos équipes sont à votre service du lundi au vendredi de 8h30 à 12h30 et de 13h…" at bounding box center [300, 181] width 600 height 816
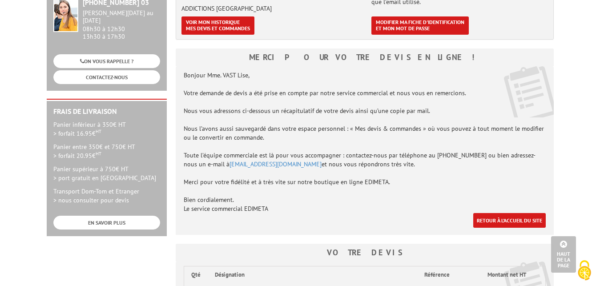
scroll to position [136, 0]
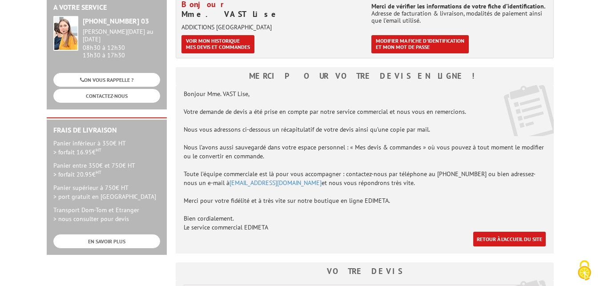
click at [345, 160] on div "Bonjour Mme. VAST Lise, Votre demande de devis a été prise en compte par notre …" at bounding box center [365, 169] width 378 height 169
click at [414, 158] on div "Bonjour Mme. VAST Lise, Votre demande de devis a été prise en compte par notre …" at bounding box center [365, 169] width 378 height 169
click at [509, 161] on div "Bonjour Mme. VAST Lise, Votre demande de devis a été prise en compte par notre …" at bounding box center [365, 169] width 378 height 169
click at [343, 186] on div "Bonjour Mme. VAST Lise, Votre demande de devis a été prise en compte par notre …" at bounding box center [365, 169] width 378 height 169
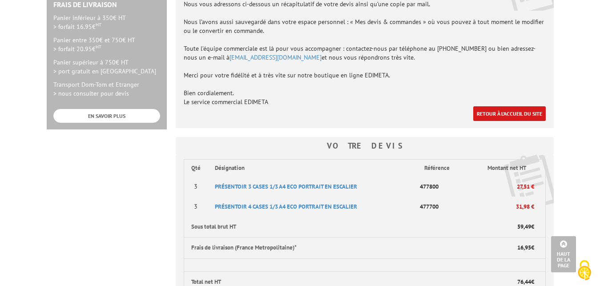
scroll to position [318, 0]
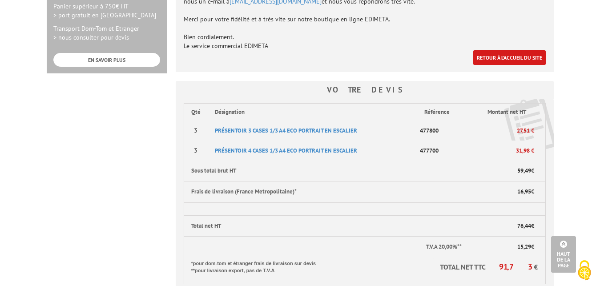
click at [381, 127] on p "PRéSENTOIR 3 CASES 1/3 A4 ECO PORTRAIT EN ESCALIER" at bounding box center [313, 131] width 210 height 16
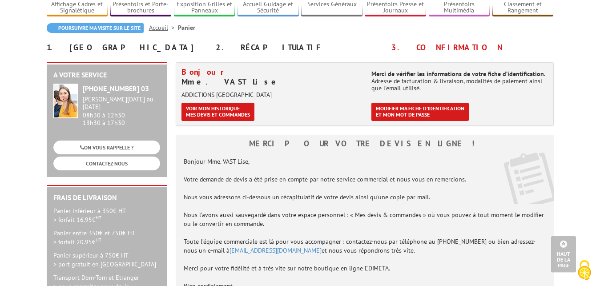
scroll to position [45, 0]
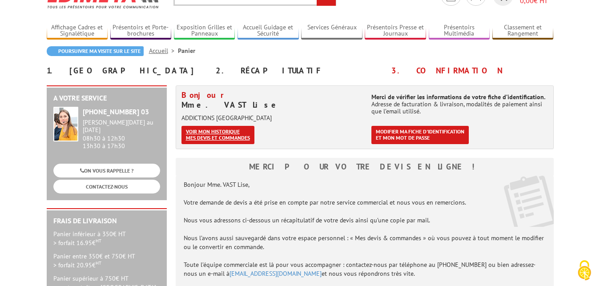
click at [211, 138] on link "Voir mon historique mes devis et commandes" at bounding box center [218, 135] width 73 height 18
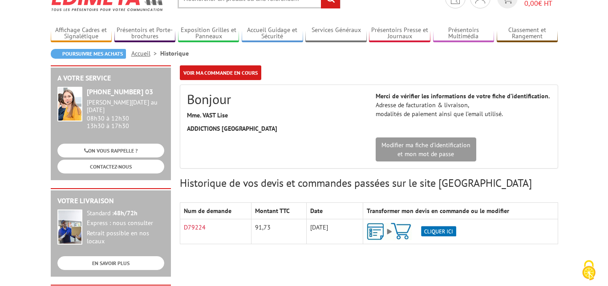
scroll to position [91, 0]
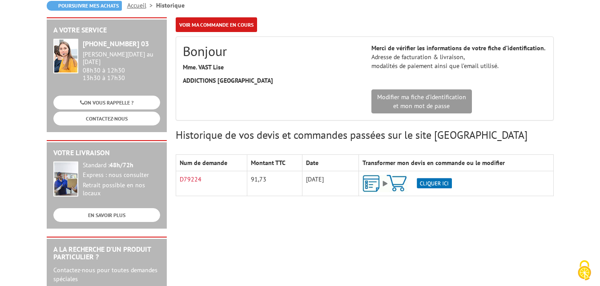
click at [433, 183] on img at bounding box center [407, 183] width 89 height 17
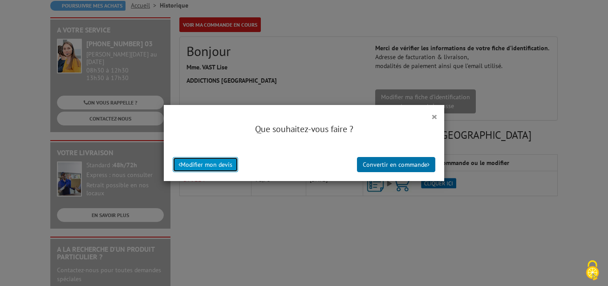
click at [190, 164] on button "Modifier mon devis" at bounding box center [205, 164] width 65 height 15
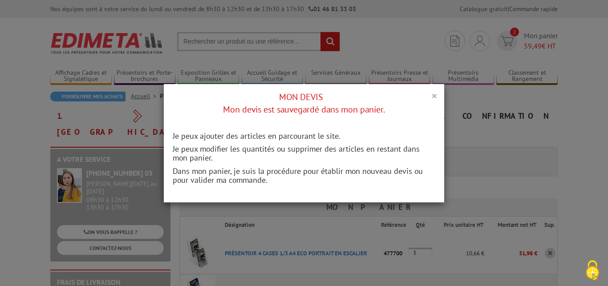
click at [431, 97] on button "×" at bounding box center [434, 96] width 6 height 12
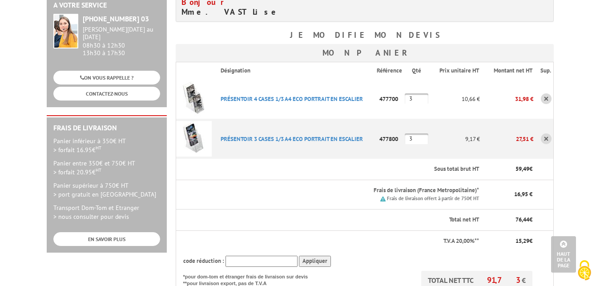
scroll to position [136, 0]
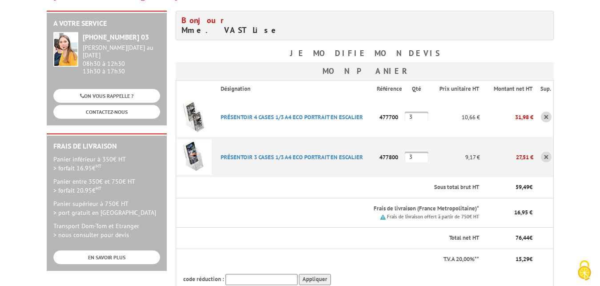
click at [594, 74] on body "Nos équipes sont à votre service du [DATE] au [DATE] de 8h30 à 12h30 et de 13h3…" at bounding box center [300, 265] width 600 height 802
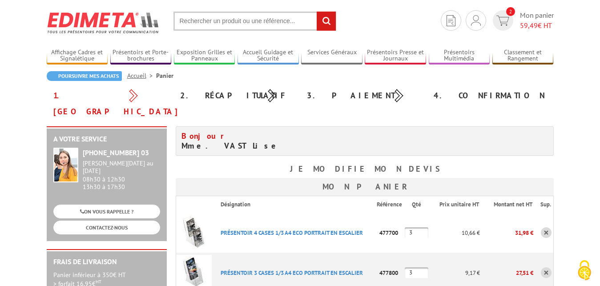
scroll to position [0, 0]
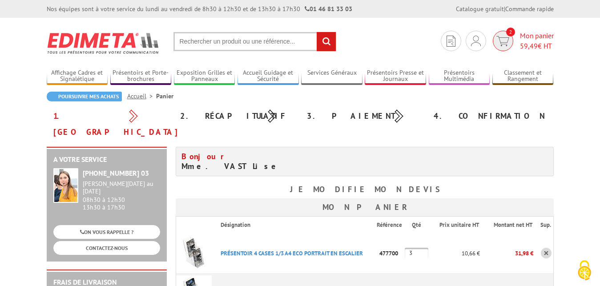
click at [503, 34] on span "2" at bounding box center [503, 41] width 20 height 20
click at [501, 36] on img at bounding box center [502, 41] width 13 height 10
click at [164, 98] on li "Panier" at bounding box center [164, 96] width 17 height 9
click at [135, 95] on link "Accueil" at bounding box center [141, 96] width 29 height 8
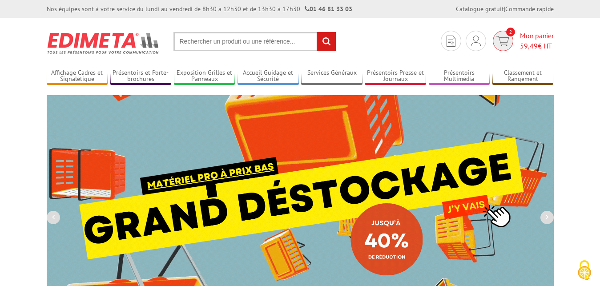
click at [515, 37] on link "2 Mon panier 59,49 € HT" at bounding box center [522, 41] width 63 height 20
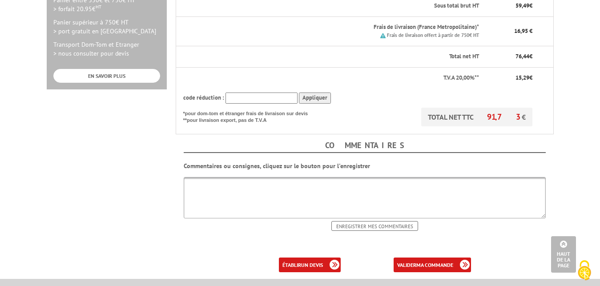
scroll to position [363, 0]
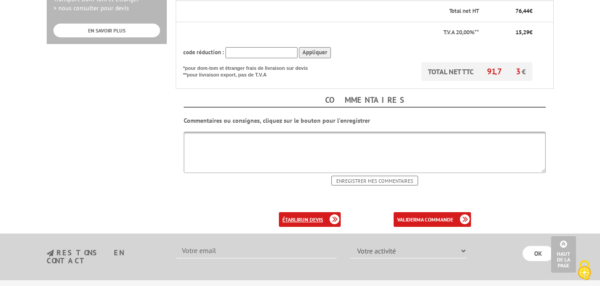
click at [300, 212] on link "établir un devis" at bounding box center [310, 219] width 62 height 15
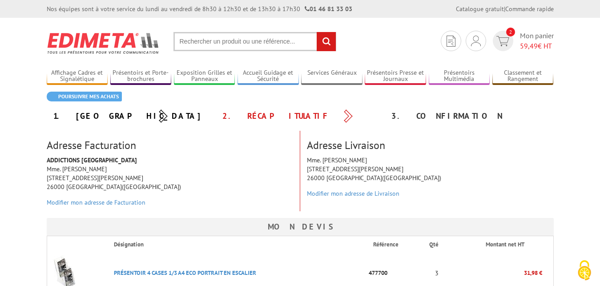
click at [535, 122] on div "3. Confirmation" at bounding box center [469, 116] width 169 height 16
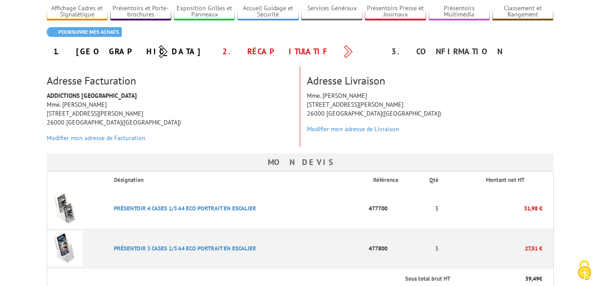
scroll to position [91, 0]
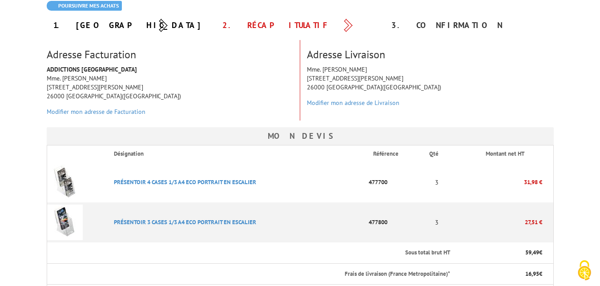
click at [196, 81] on div "ADDICTIONS FRANCE Mme. Lise VAST 9 Rue Henri Barbusse 26000 VALENCE(FR) Modifie…" at bounding box center [170, 93] width 260 height 56
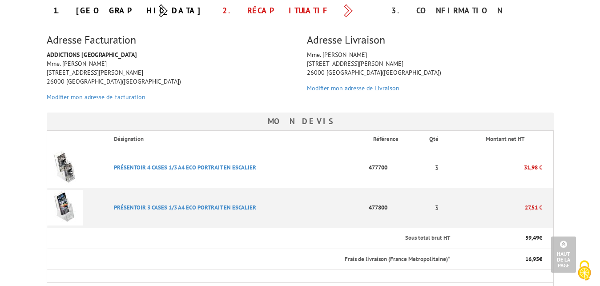
scroll to position [0, 0]
